Goal: Task Accomplishment & Management: Manage account settings

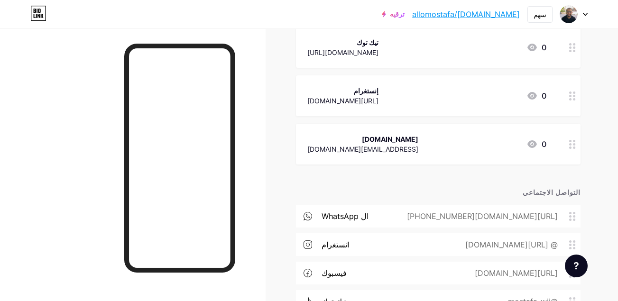
scroll to position [220, 0]
drag, startPoint x: 405, startPoint y: 149, endPoint x: 308, endPoint y: 153, distance: 96.9
click at [308, 153] on div "[DOMAIN_NAME] [EMAIL_ADDRESS][DOMAIN_NAME] 0" at bounding box center [427, 144] width 239 height 22
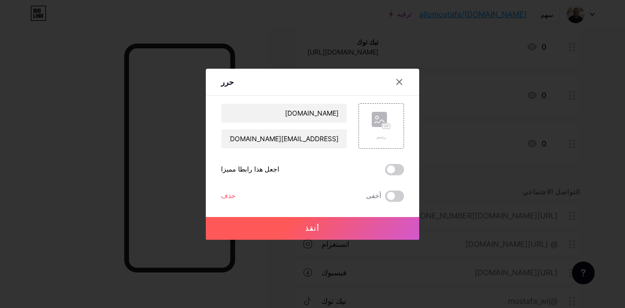
copy div "[EMAIL_ADDRESS][DOMAIN_NAME]"
click at [396, 82] on icon at bounding box center [400, 82] width 8 height 8
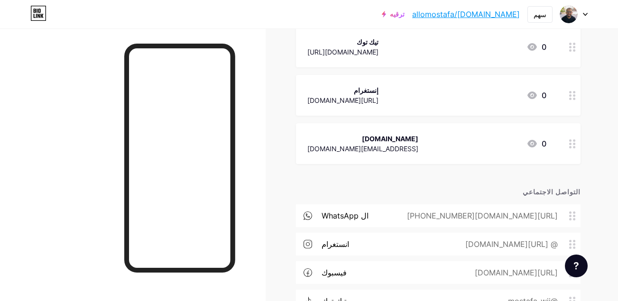
click at [503, 13] on link "[DOMAIN_NAME]/allomostafa" at bounding box center [466, 14] width 108 height 11
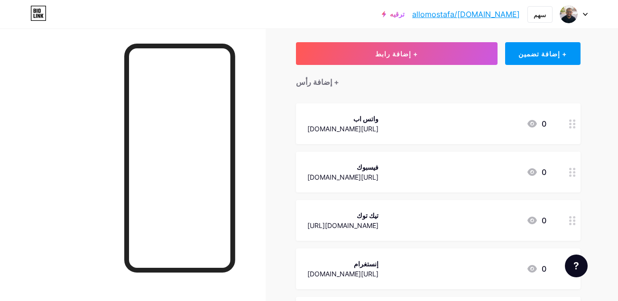
scroll to position [47, 0]
click at [572, 19] on img at bounding box center [568, 14] width 15 height 15
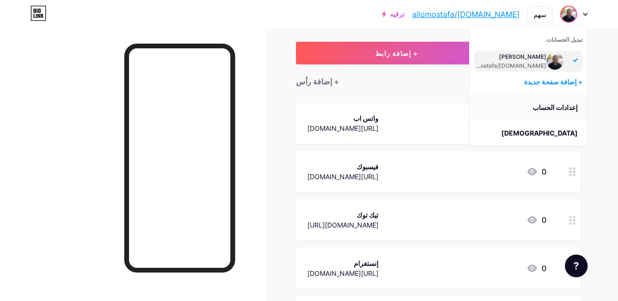
click at [566, 109] on link "إعدادات الحساب" at bounding box center [529, 108] width 118 height 26
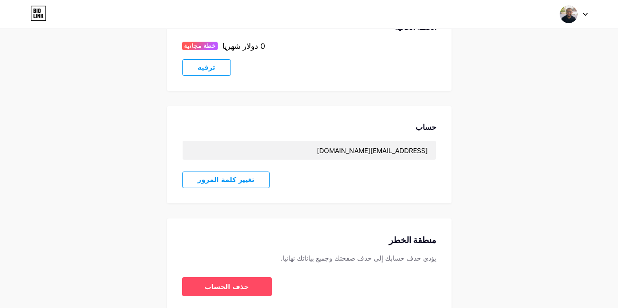
scroll to position [180, 0]
click at [218, 186] on button "تغيير كلمة المرور" at bounding box center [226, 179] width 88 height 17
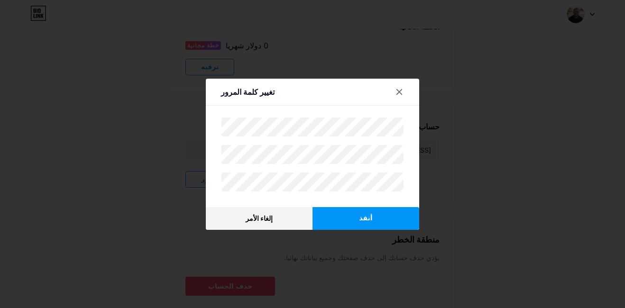
click at [374, 214] on button "أنقذ" at bounding box center [366, 218] width 107 height 23
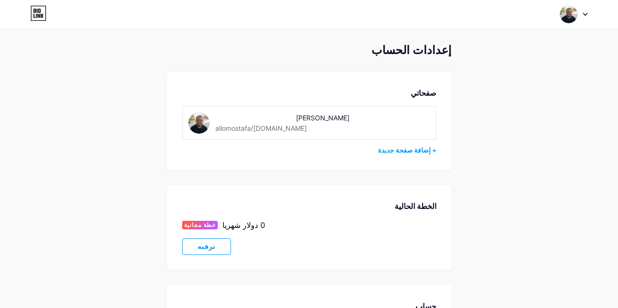
click at [262, 119] on div "الو مصطفى" at bounding box center [282, 118] width 134 height 10
click at [196, 129] on img at bounding box center [198, 122] width 21 height 21
click at [217, 121] on div "الو مصطفى" at bounding box center [282, 118] width 134 height 10
click at [577, 10] on img at bounding box center [569, 14] width 18 height 18
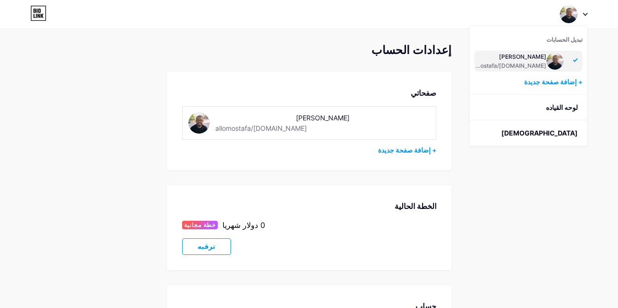
click at [530, 56] on div "الو مصطفى" at bounding box center [510, 57] width 73 height 8
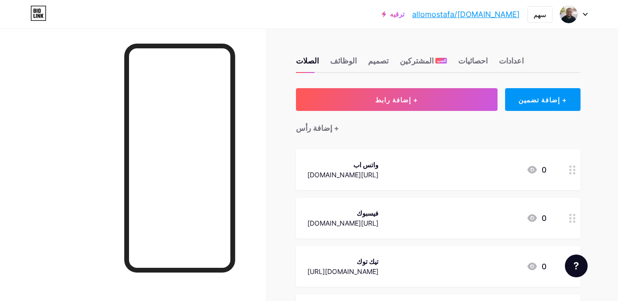
click at [500, 14] on link "[DOMAIN_NAME]/allomostafa" at bounding box center [466, 14] width 108 height 11
drag, startPoint x: 451, startPoint y: 13, endPoint x: 524, endPoint y: 13, distance: 72.6
click at [520, 13] on div "ترقيه bio.link/allomo... bio.link/allomostafa" at bounding box center [451, 14] width 138 height 17
copy link "[DOMAIN_NAME]/allomostafa"
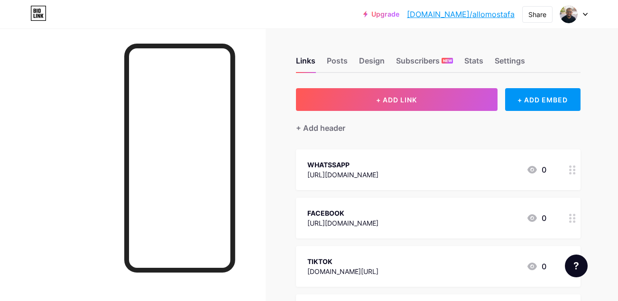
click at [481, 13] on link "[DOMAIN_NAME]/allomostafa" at bounding box center [461, 14] width 108 height 11
